Goal: Task Accomplishment & Management: Complete application form

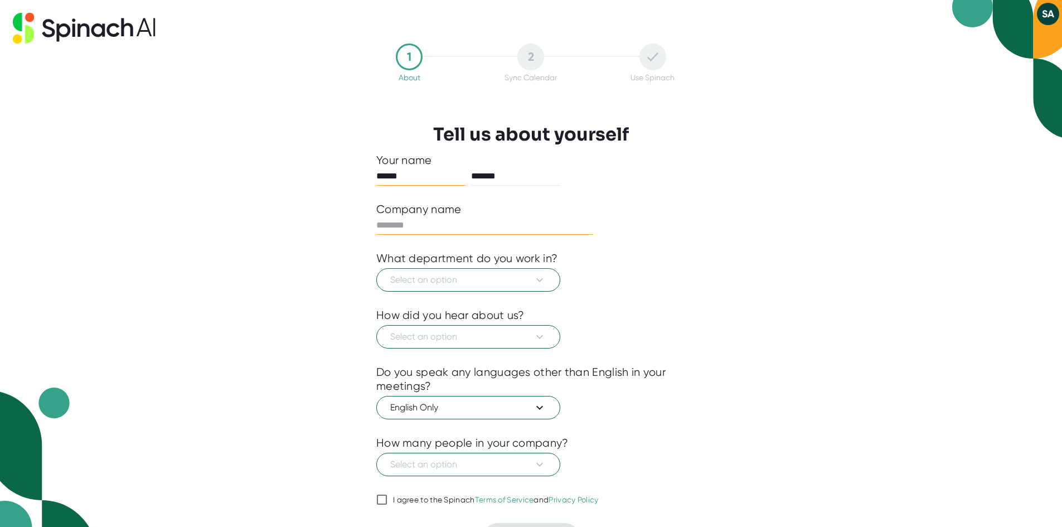
click at [427, 226] on input "text" at bounding box center [484, 225] width 217 height 18
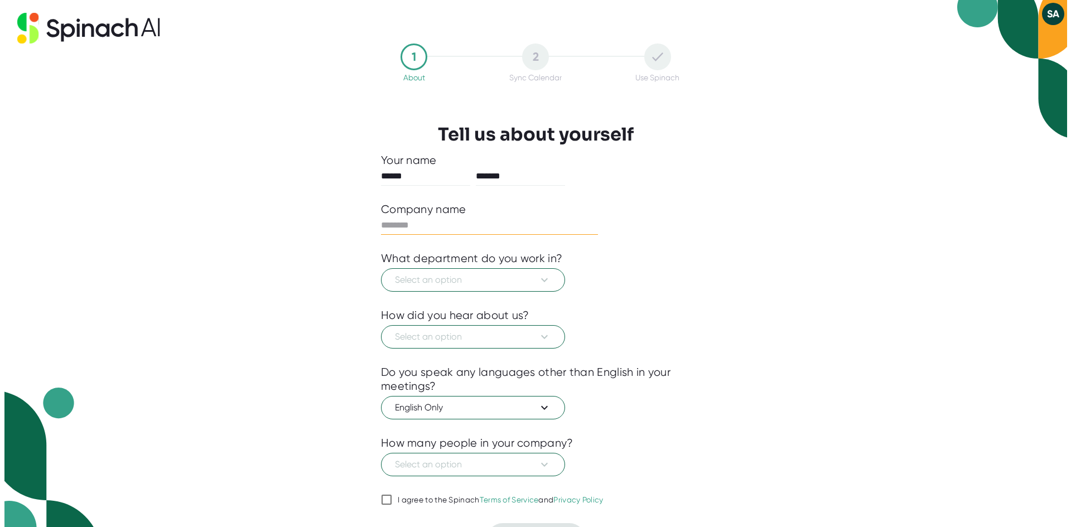
scroll to position [27, 0]
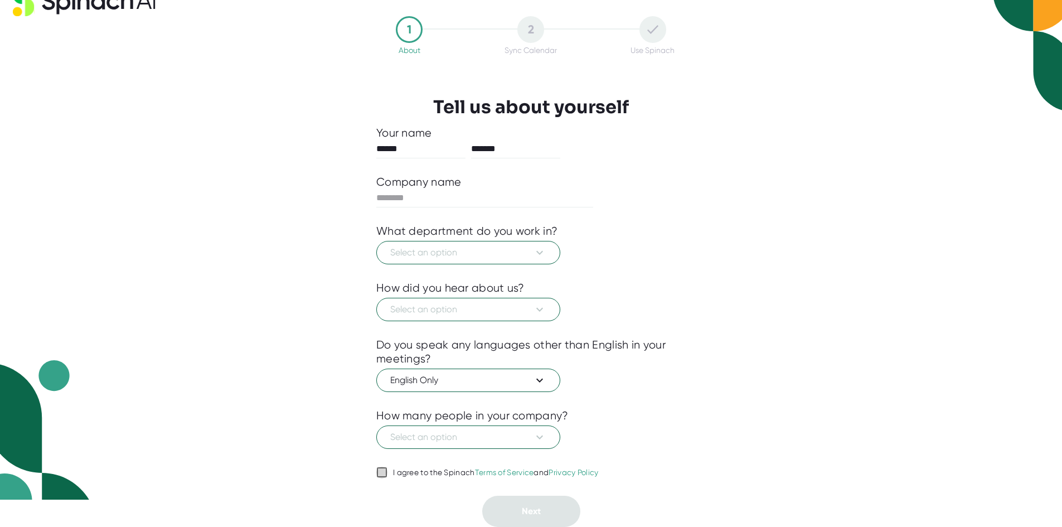
click at [384, 472] on input "I agree to the Spinach Terms of Service and Privacy Policy" at bounding box center [381, 472] width 11 height 13
checkbox input "true"
click at [455, 198] on input "text" at bounding box center [484, 198] width 217 height 18
click at [511, 259] on span "Select an option" at bounding box center [468, 252] width 156 height 13
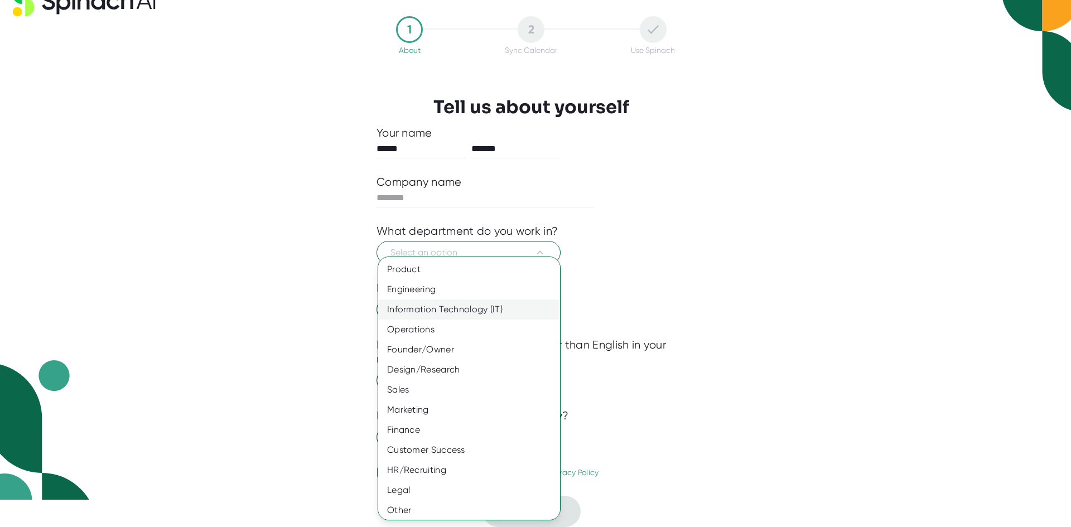
click at [432, 310] on div "Information Technology (IT)" at bounding box center [473, 309] width 190 height 20
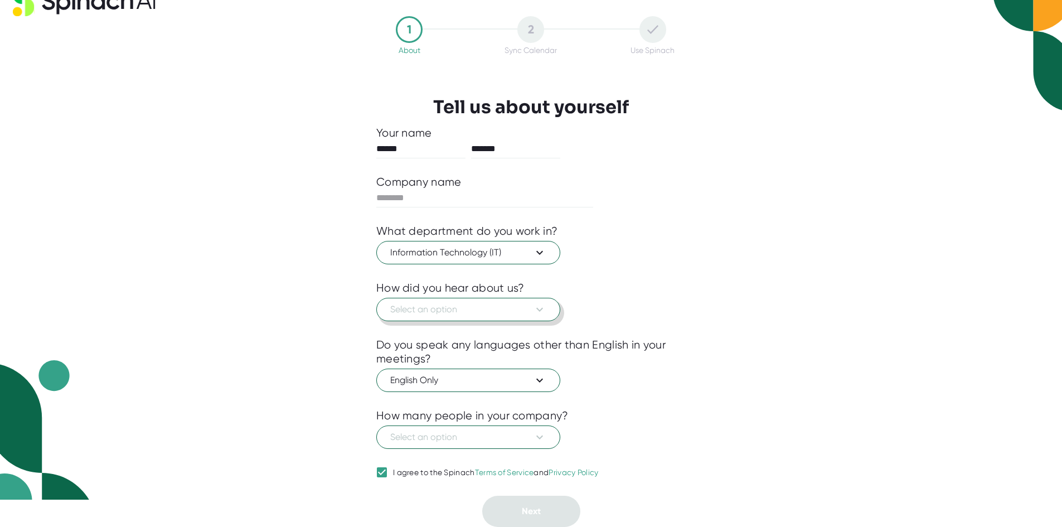
click at [511, 303] on span "Select an option" at bounding box center [468, 309] width 156 height 13
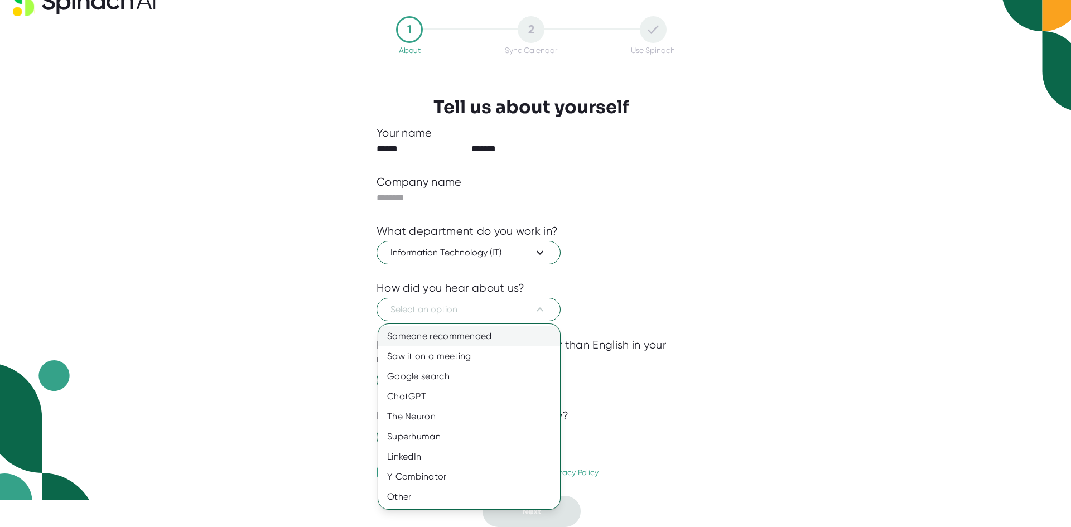
click at [466, 337] on div "Someone recommended" at bounding box center [469, 336] width 182 height 20
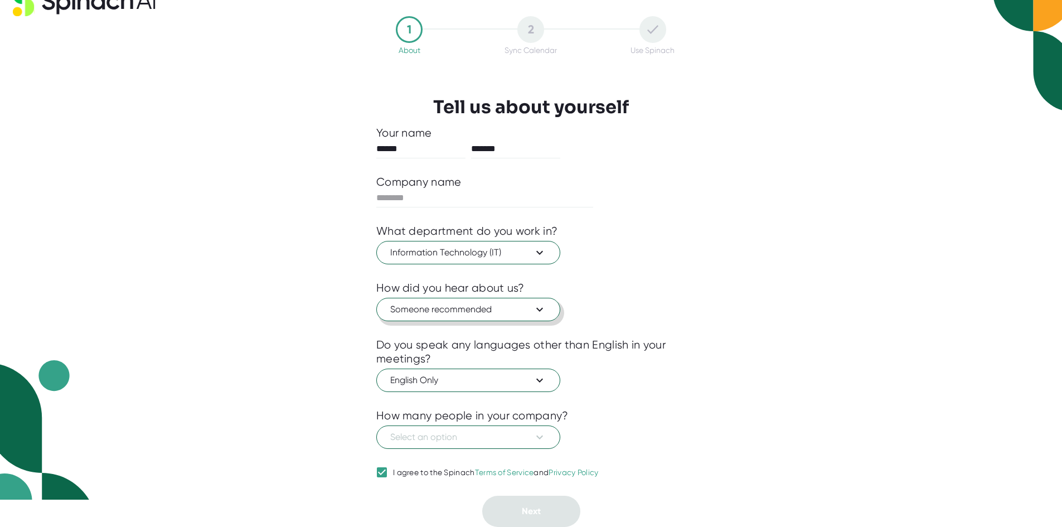
click at [500, 316] on span "Someone recommended" at bounding box center [468, 309] width 156 height 13
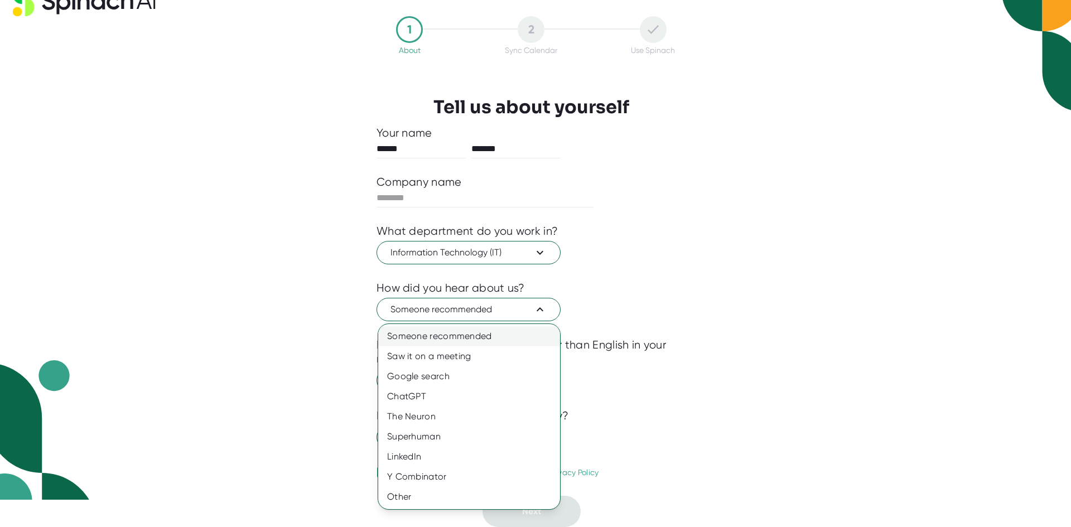
click at [490, 334] on div "Someone recommended" at bounding box center [469, 336] width 182 height 20
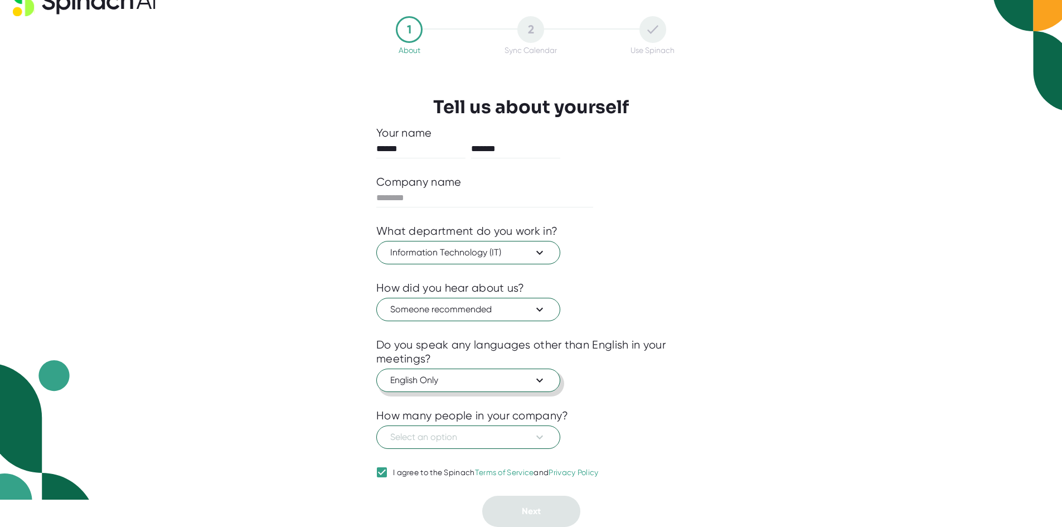
click at [551, 381] on button "English Only" at bounding box center [468, 380] width 184 height 23
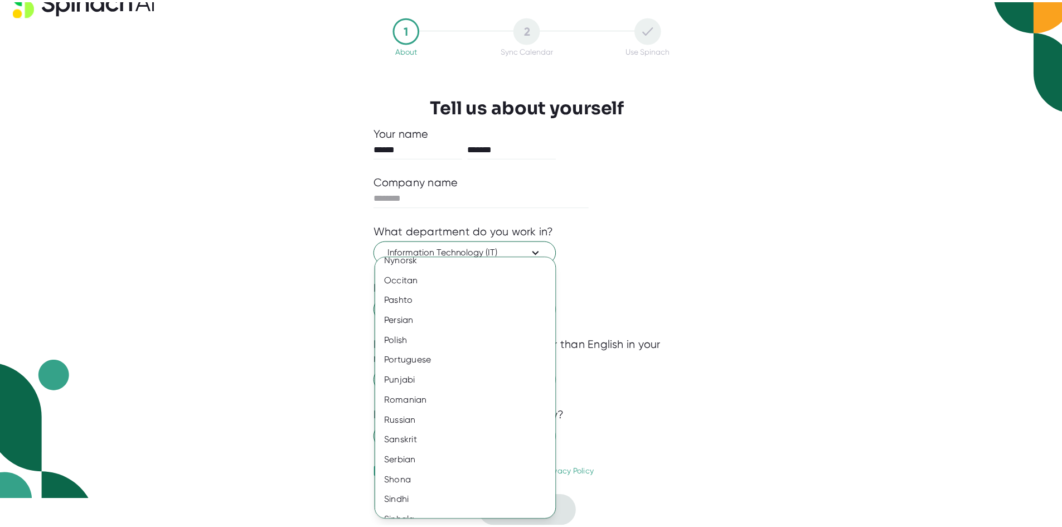
scroll to position [1506, 0]
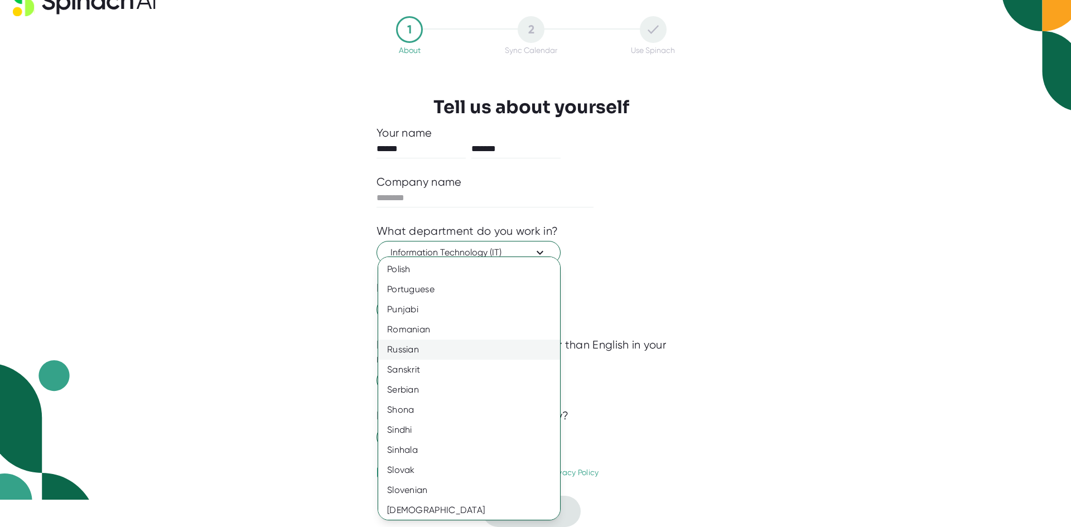
click at [424, 347] on div "Russian" at bounding box center [473, 350] width 190 height 20
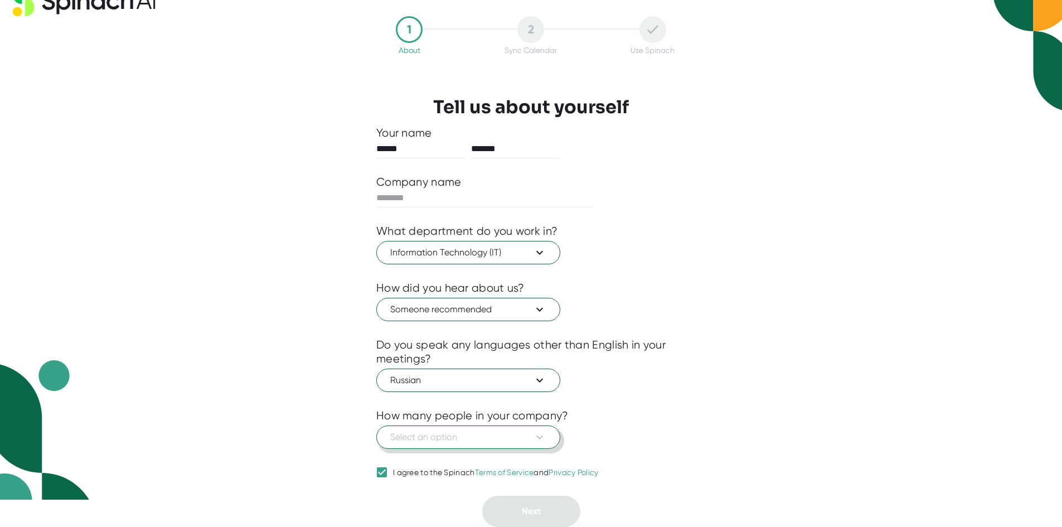
click at [502, 440] on span "Select an option" at bounding box center [468, 436] width 156 height 13
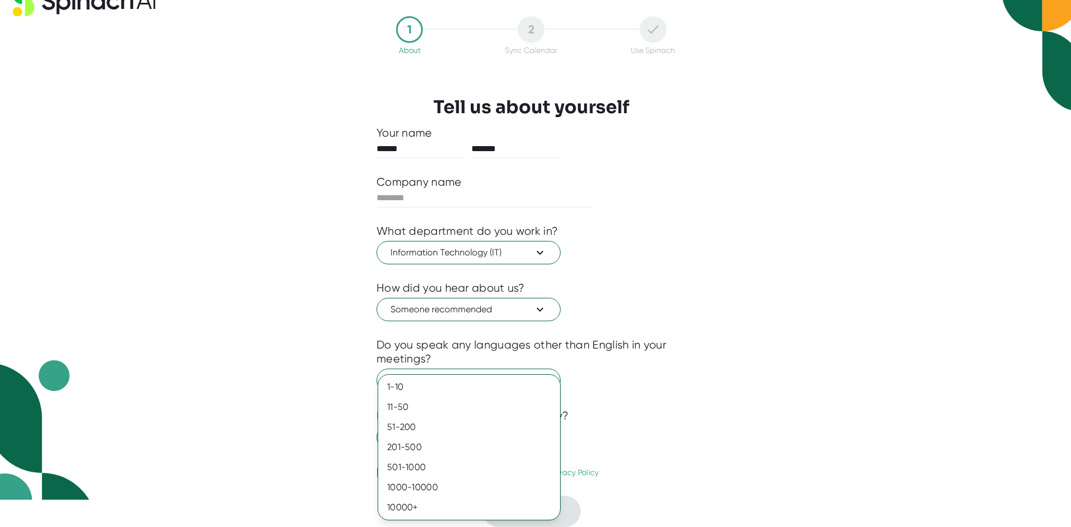
click at [722, 408] on div at bounding box center [535, 263] width 1071 height 527
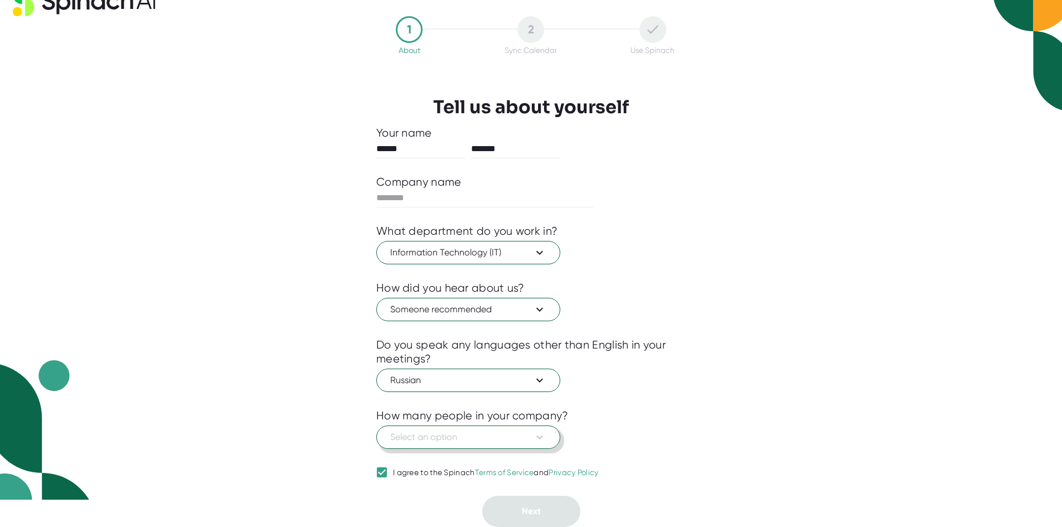
click at [517, 432] on span "Select an option" at bounding box center [468, 436] width 156 height 13
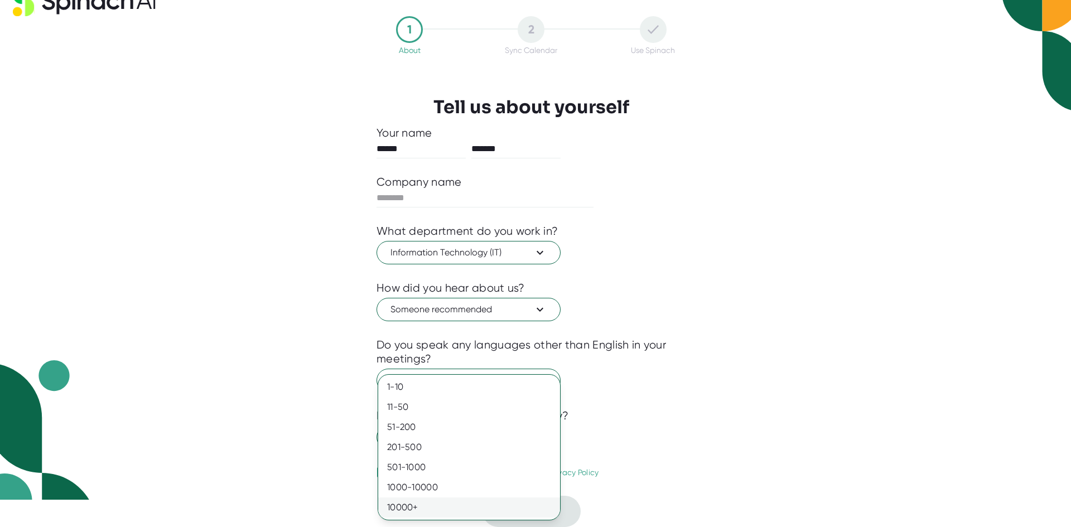
click at [430, 505] on div "10000+" at bounding box center [469, 507] width 182 height 20
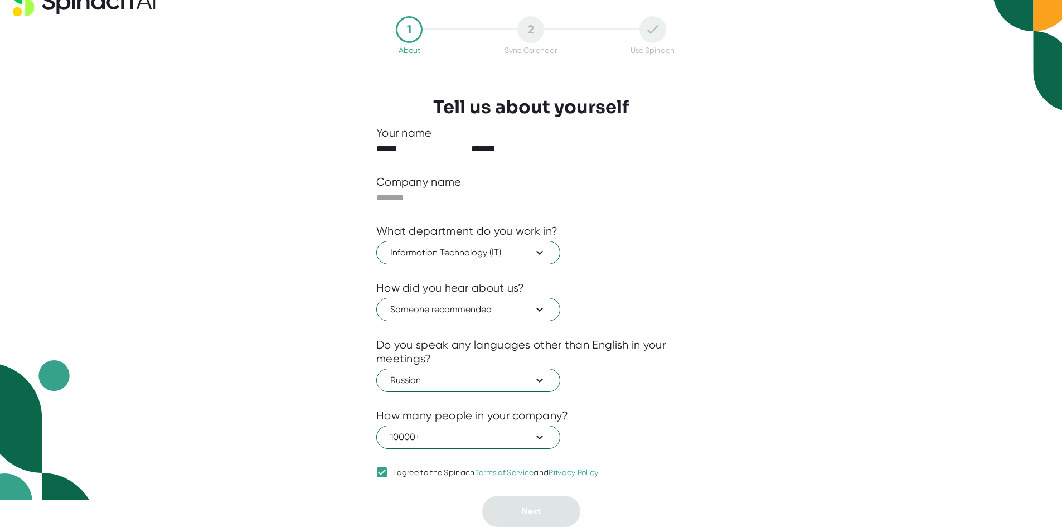
click at [410, 202] on input "text" at bounding box center [484, 198] width 217 height 18
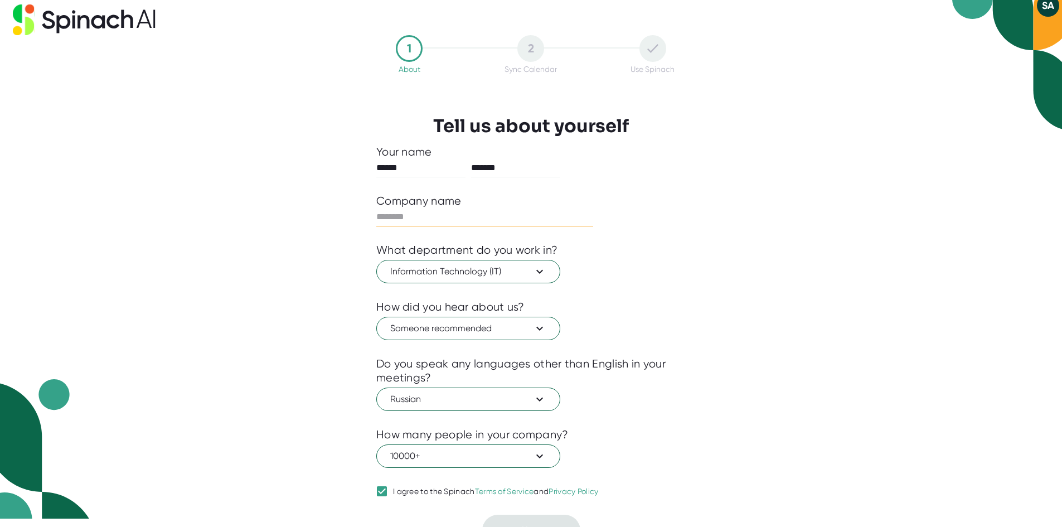
scroll to position [0, 0]
